Goal: Task Accomplishment & Management: Use online tool/utility

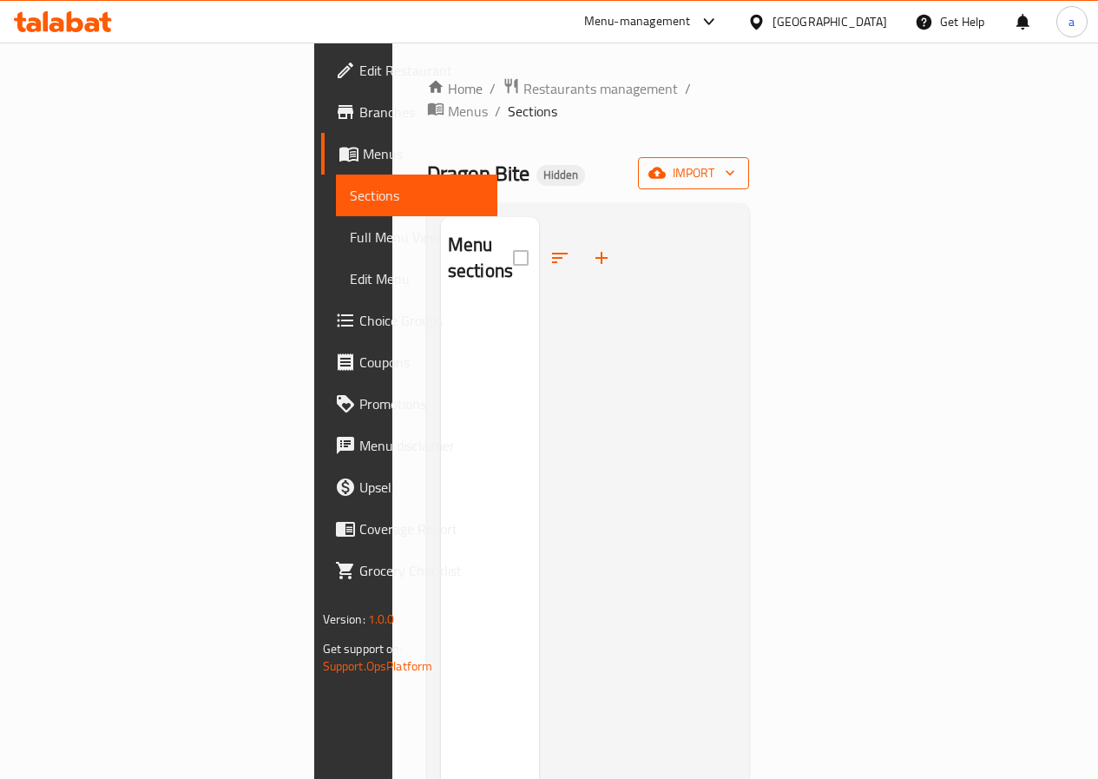
click at [735, 162] on span "import" at bounding box center [693, 173] width 83 height 22
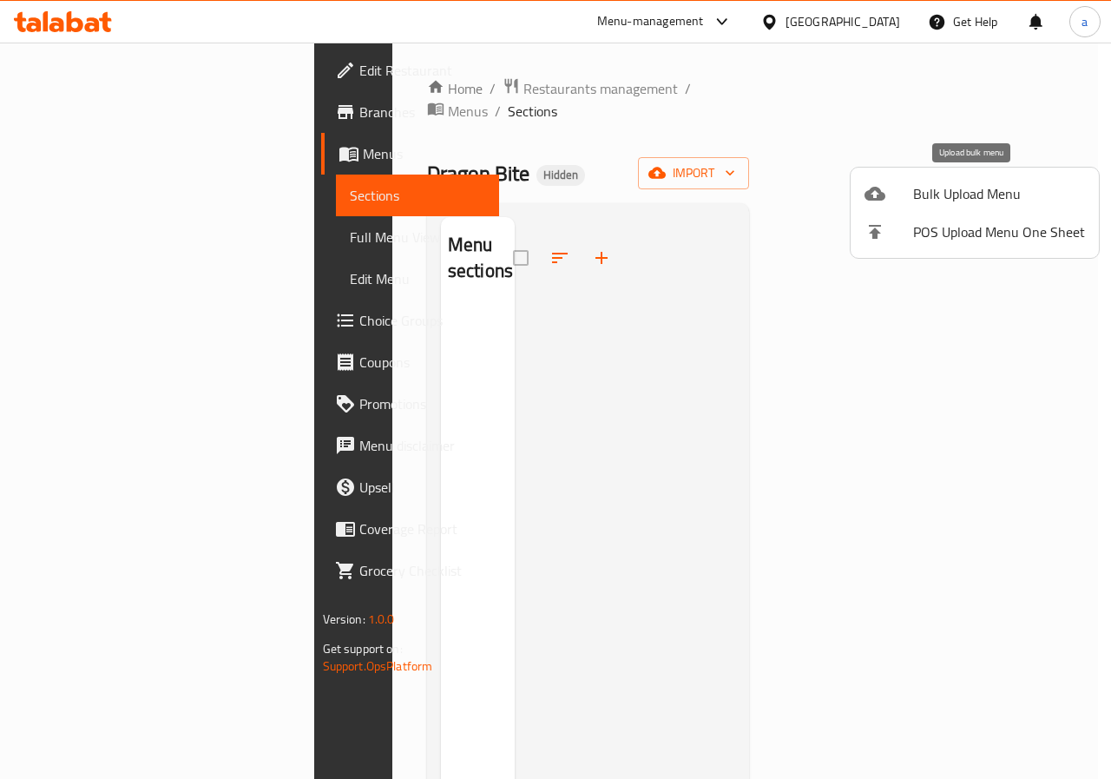
click at [910, 201] on div at bounding box center [889, 193] width 49 height 21
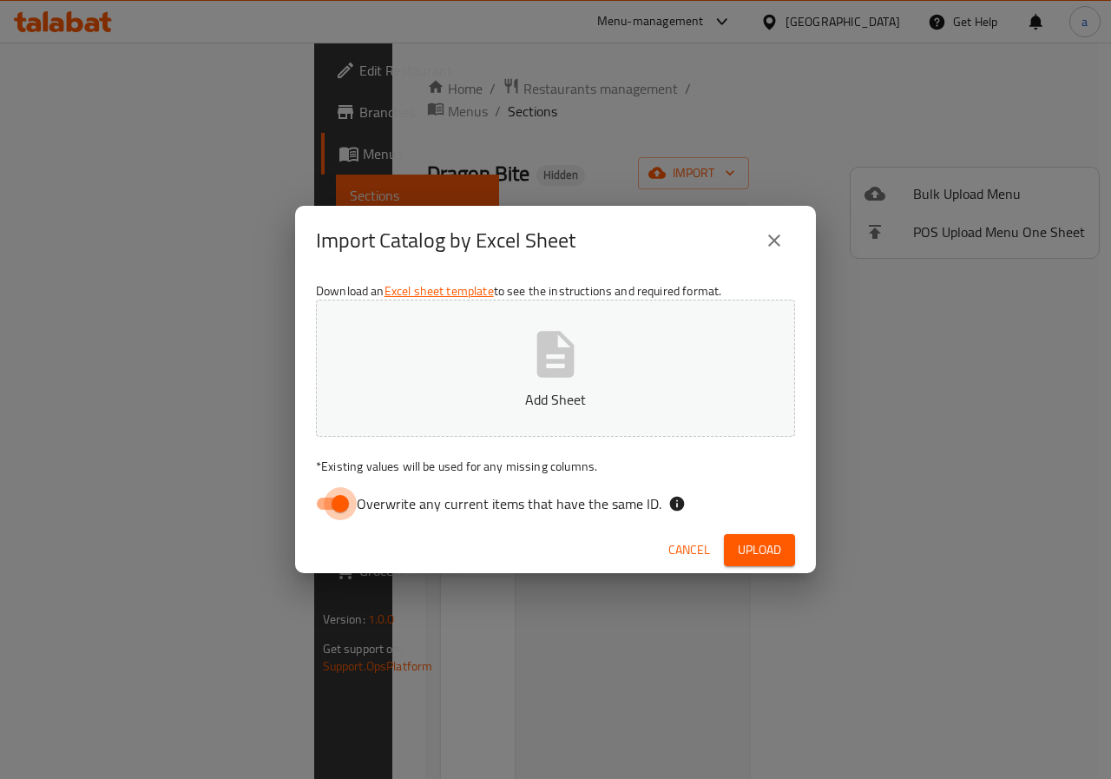
click at [325, 501] on input "Overwrite any current items that have the same ID." at bounding box center [340, 503] width 99 height 33
checkbox input "false"
click at [793, 528] on div "Cancel Upload" at bounding box center [555, 550] width 521 height 46
click at [773, 543] on span "Upload" at bounding box center [759, 550] width 43 height 22
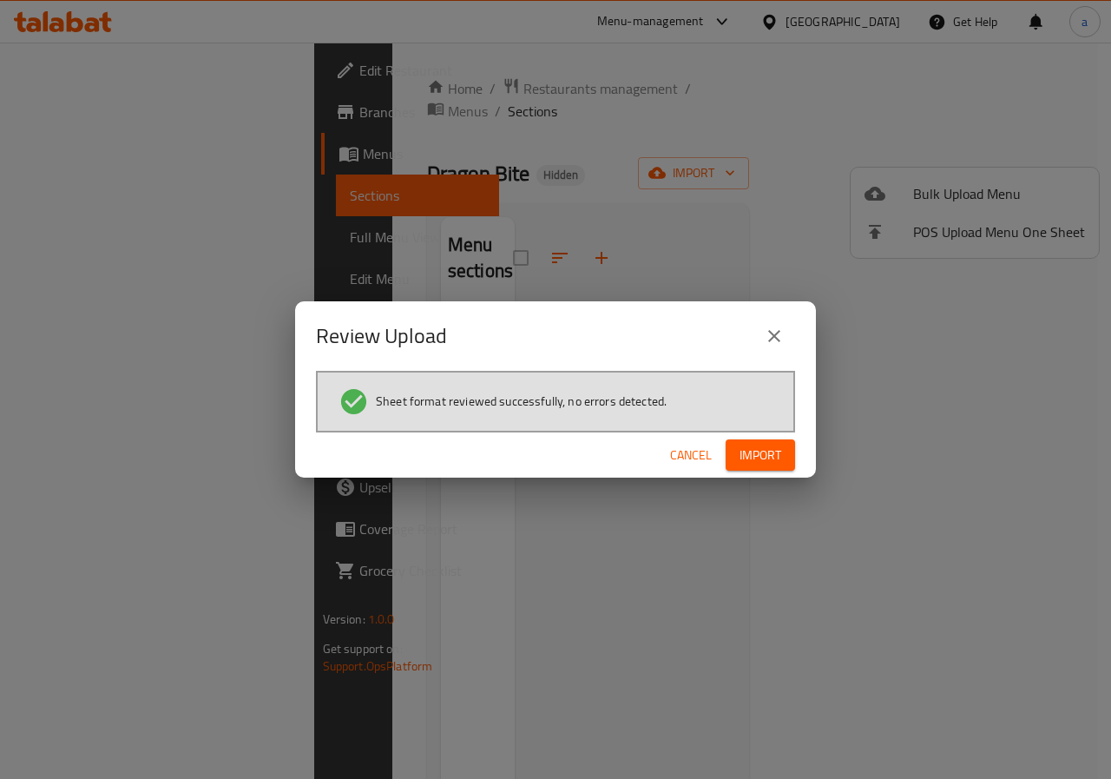
click at [776, 455] on span "Import" at bounding box center [761, 455] width 42 height 22
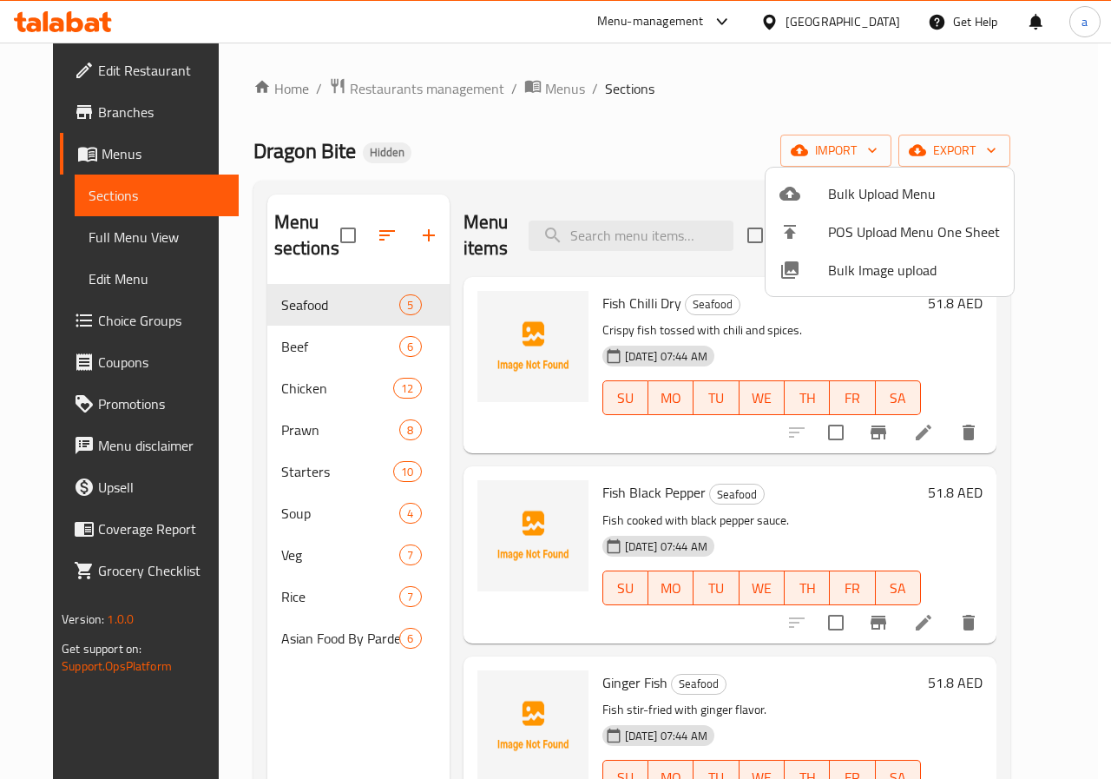
click at [885, 77] on div at bounding box center [555, 389] width 1111 height 779
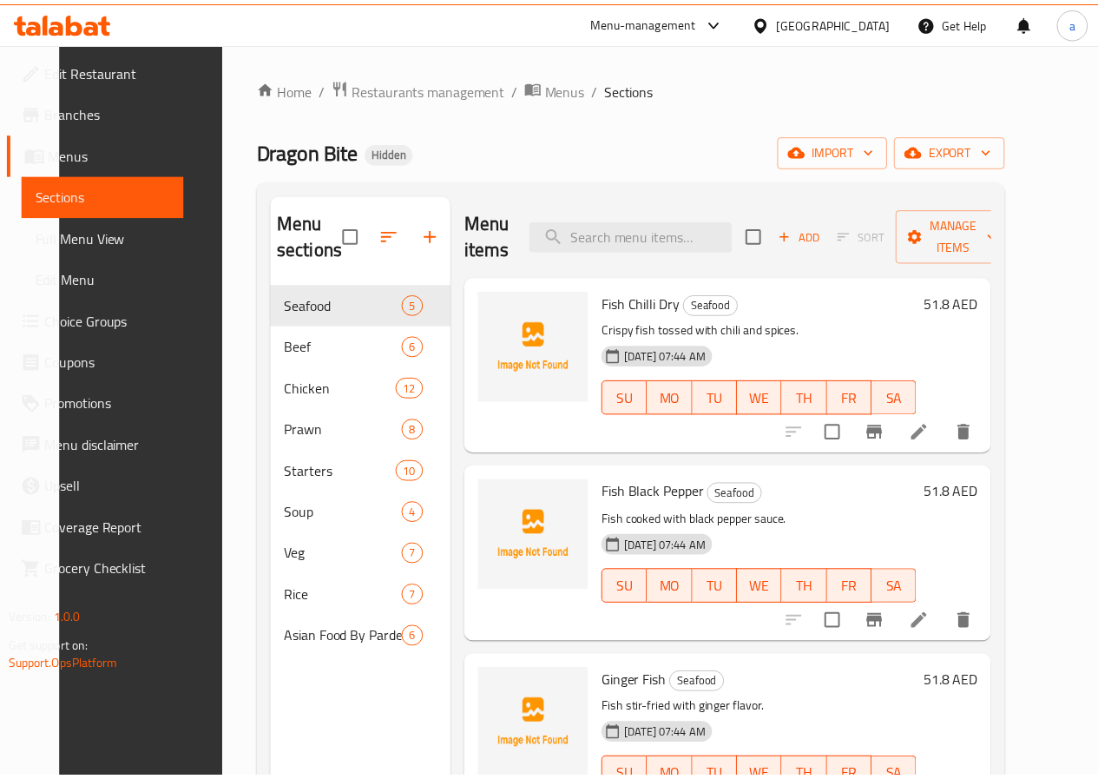
scroll to position [243, 0]
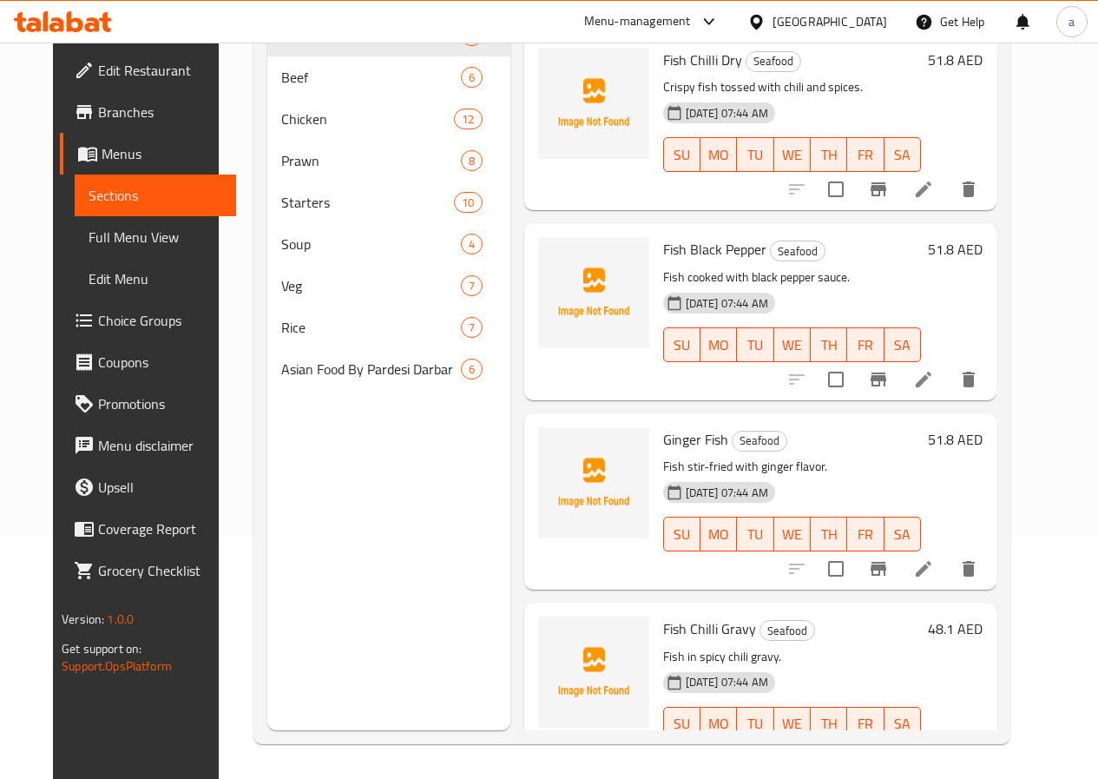
click at [113, 235] on span "Full Menu View" at bounding box center [156, 237] width 134 height 21
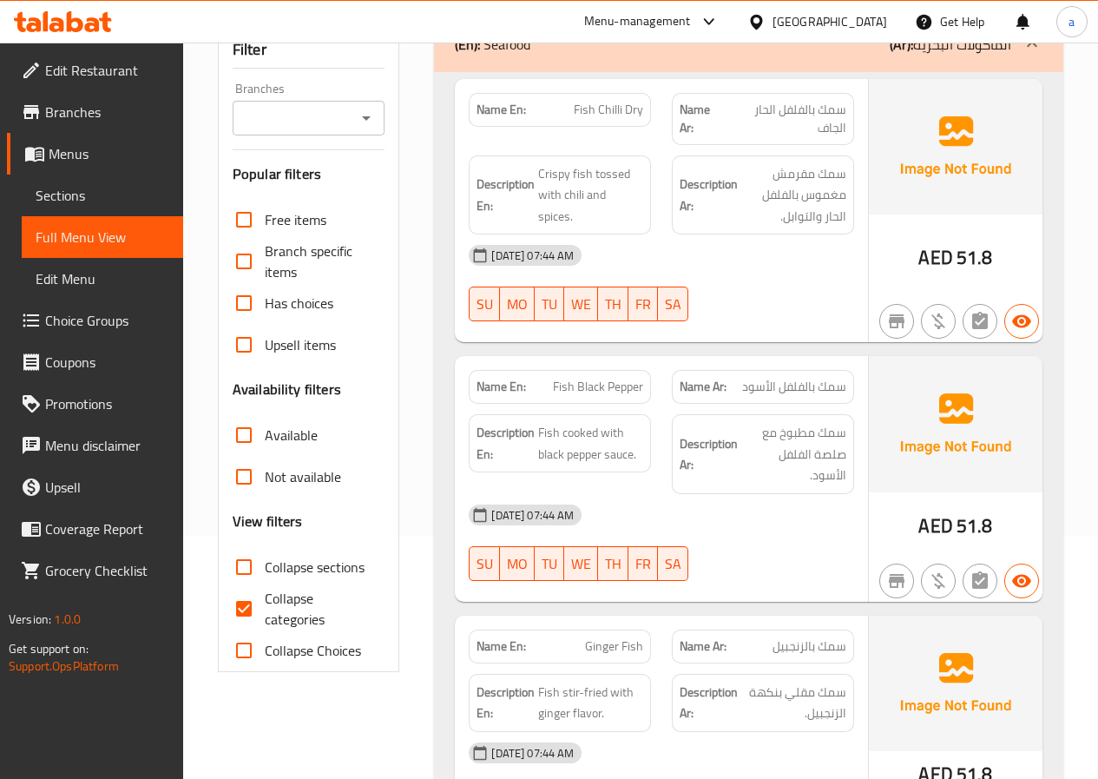
drag, startPoint x: 250, startPoint y: 619, endPoint x: 304, endPoint y: 583, distance: 64.5
click at [247, 619] on input "Collapse categories" at bounding box center [244, 609] width 42 height 42
checkbox input "false"
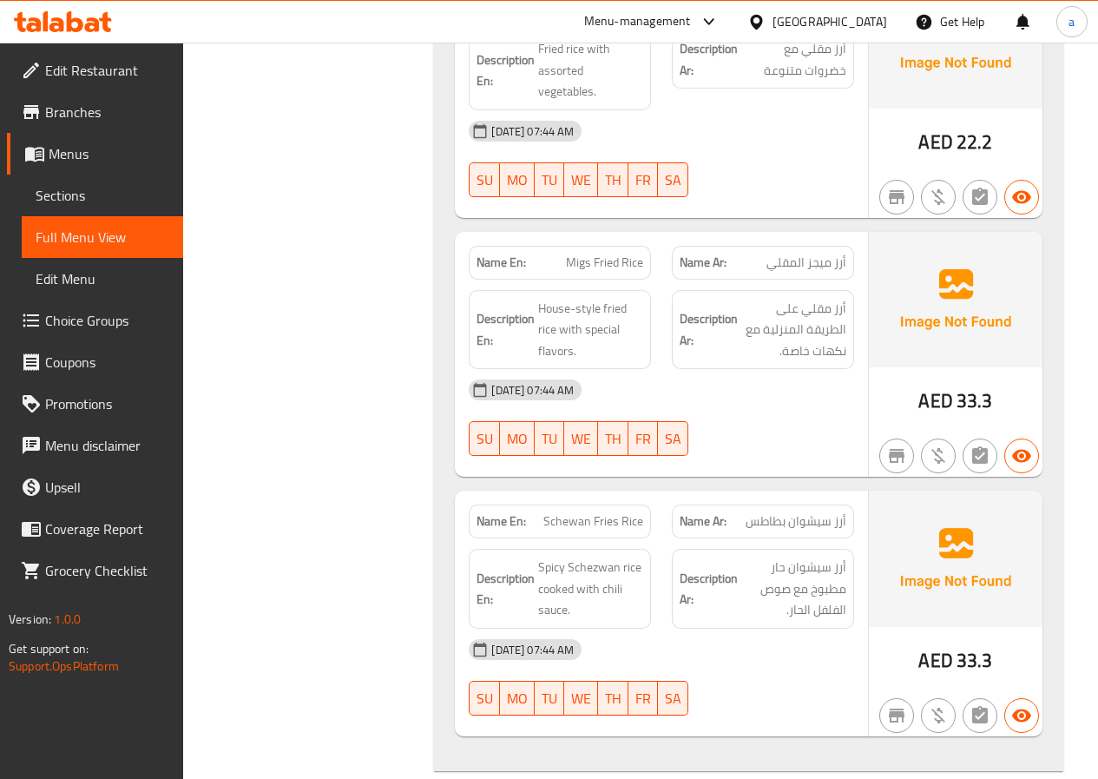
scroll to position [14799, 0]
